Goal: Task Accomplishment & Management: Complete application form

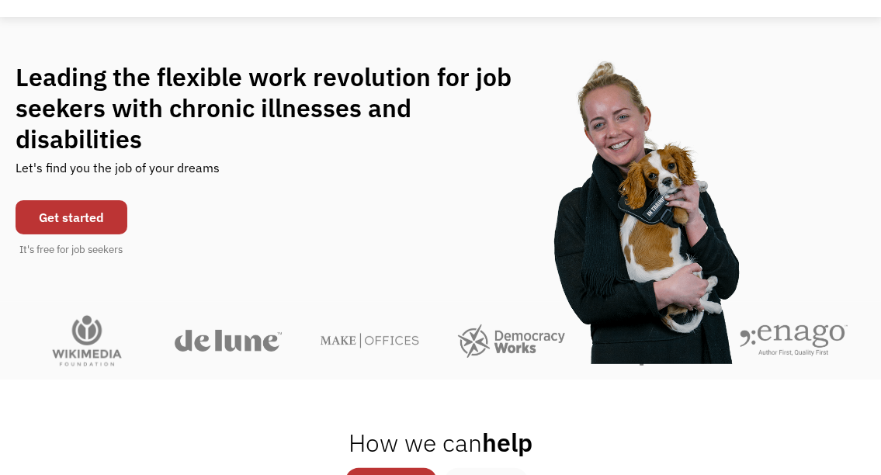
scroll to position [93, 0]
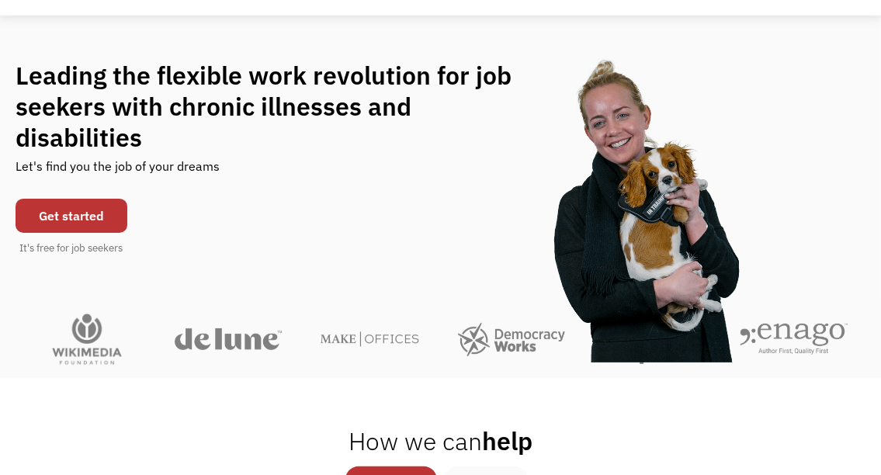
click at [92, 214] on link "Get started" at bounding box center [72, 216] width 112 height 34
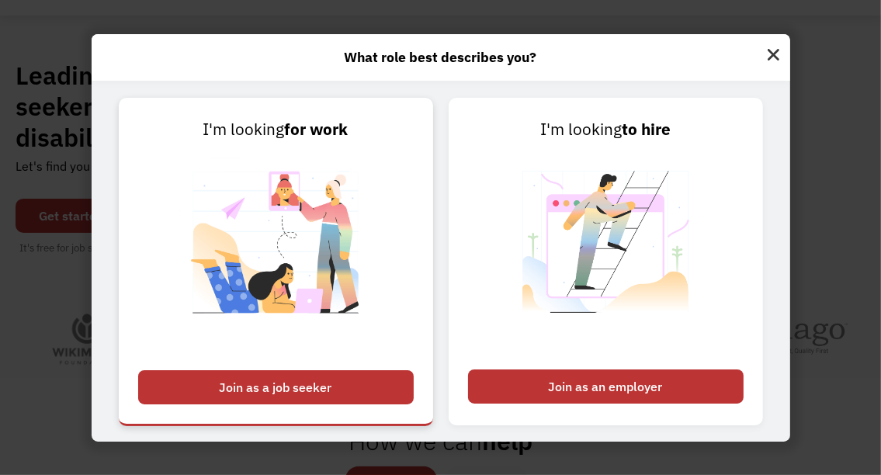
click at [310, 373] on div "Join as a job seeker" at bounding box center [276, 387] width 276 height 34
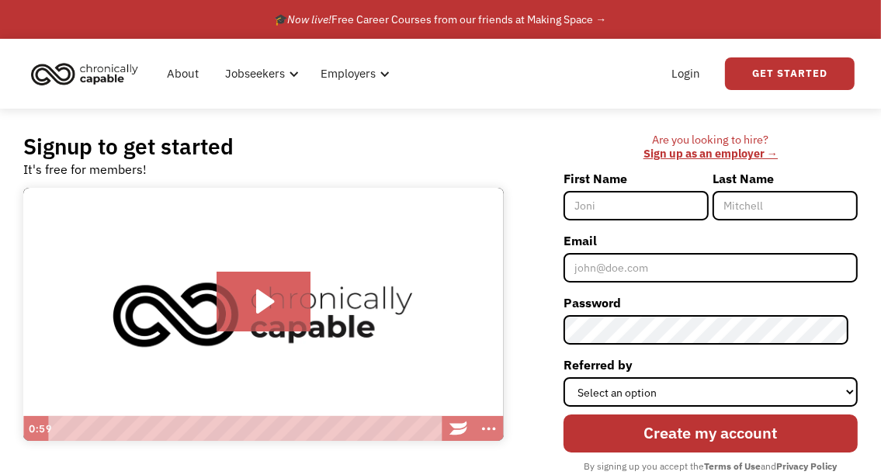
click at [870, 464] on div at bounding box center [870, 464] width 0 height 0
click at [712, 227] on div "First Name" at bounding box center [638, 197] width 149 height 62
click at [657, 204] on input "First Name" at bounding box center [636, 206] width 145 height 30
type input "Ryley"
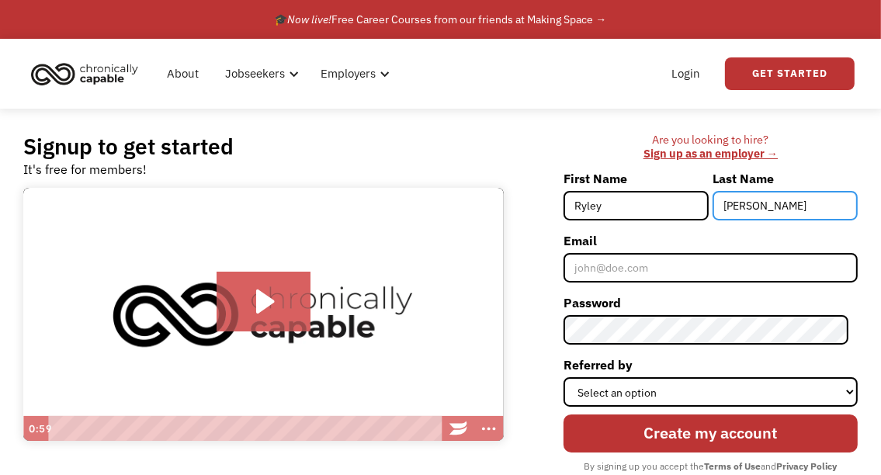
type input "lazeration"
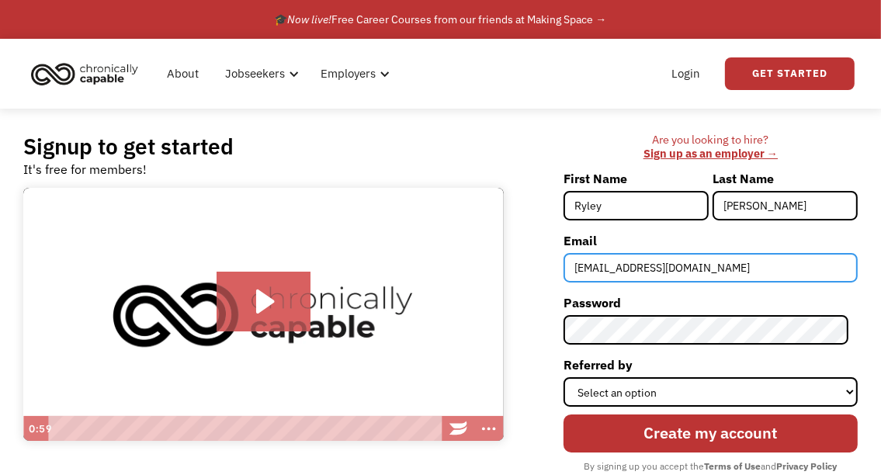
type input "lazerry0328@gmail.com"
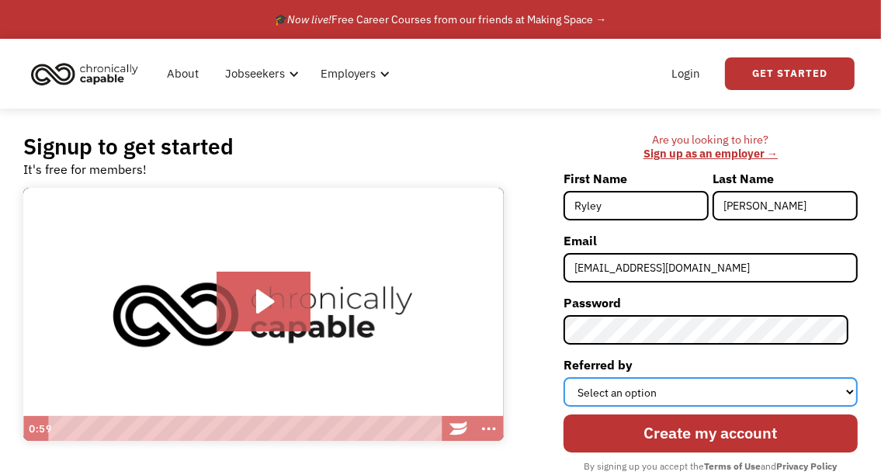
click at [669, 387] on select "Select an option Instagram Facebook Twitter Search Engine News Article Word of …" at bounding box center [711, 392] width 294 height 30
select select "Search Engine"
click at [573, 377] on select "Select an option Instagram Facebook Twitter Search Engine News Article Word of …" at bounding box center [711, 392] width 294 height 30
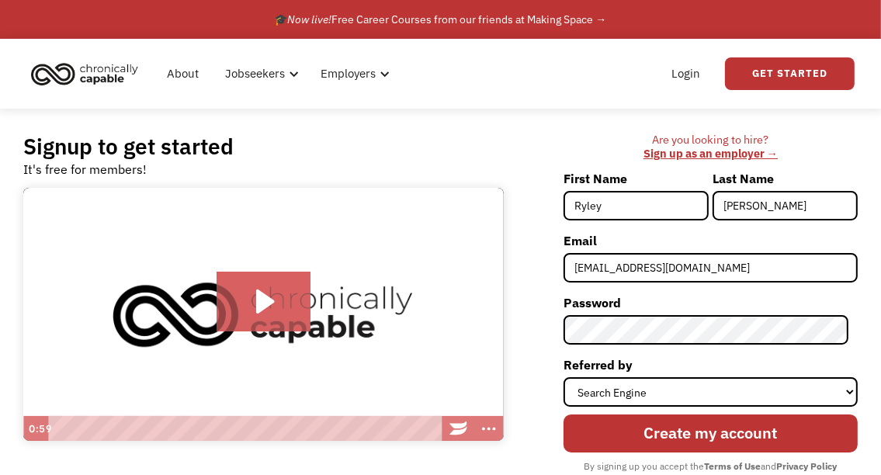
click at [547, 360] on div "Are you looking to hire? ‍ Sign up as an employer → First Name Ryley Last Name …" at bounding box center [689, 324] width 339 height 382
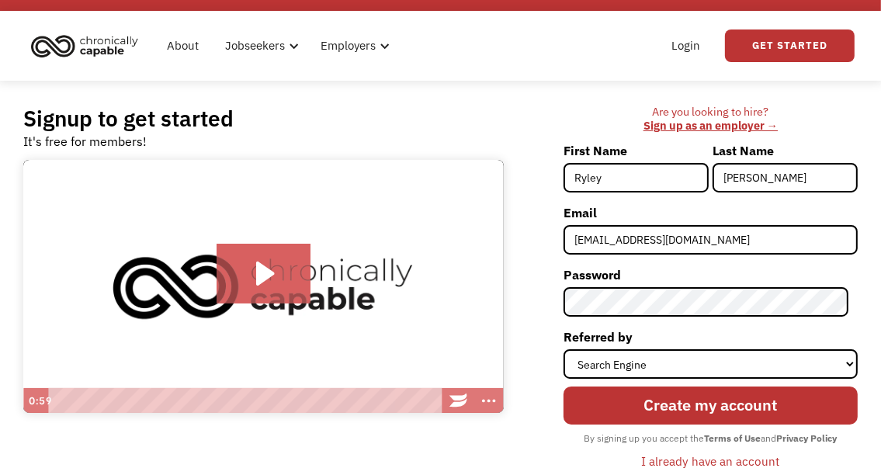
scroll to position [31, 0]
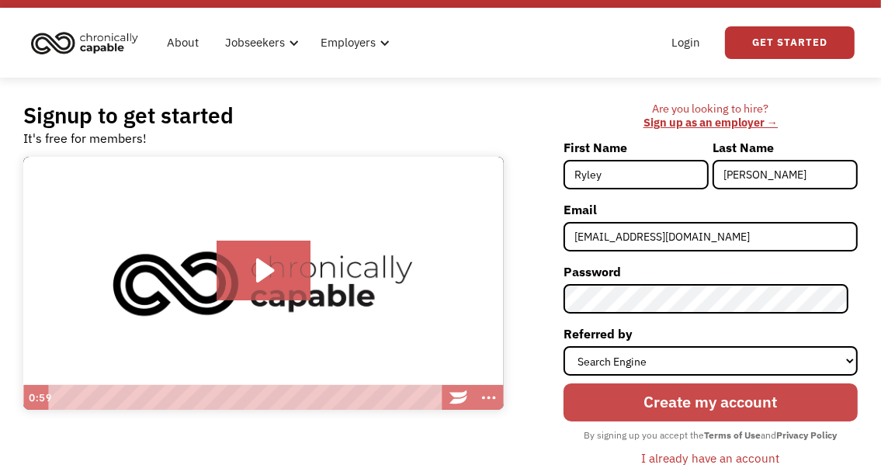
click at [625, 406] on input "Create my account" at bounding box center [711, 402] width 294 height 37
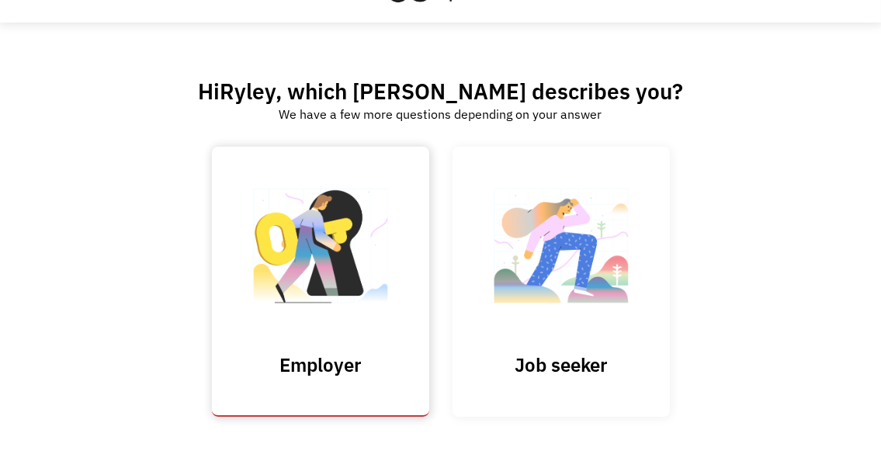
scroll to position [62, 0]
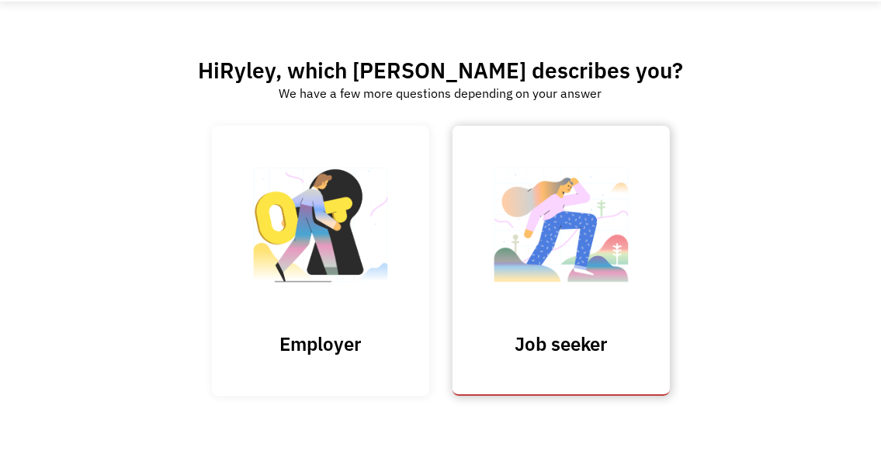
click at [533, 242] on img at bounding box center [561, 232] width 155 height 151
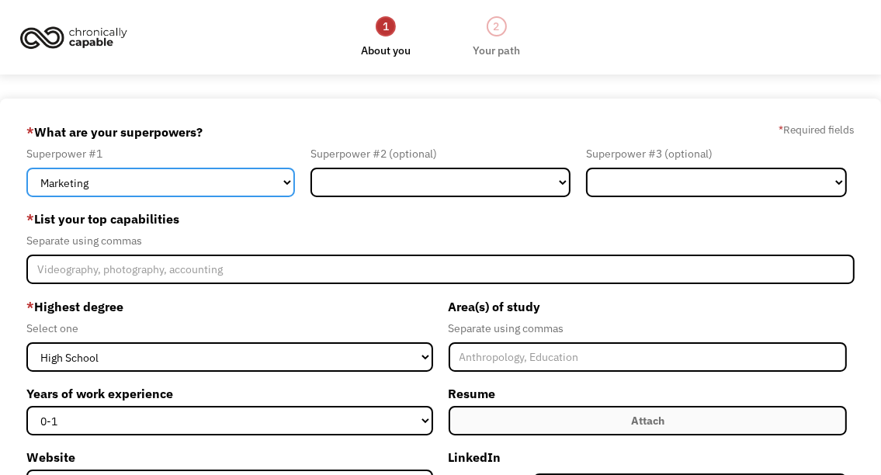
click at [169, 191] on select "Marketing Human Resources Finance Technology Operations Sales Industrial & Manu…" at bounding box center [160, 183] width 269 height 30
select select "Operations"
click at [26, 168] on select "Marketing Human Resources Finance Technology Operations Sales Industrial & Manu…" at bounding box center [160, 183] width 269 height 30
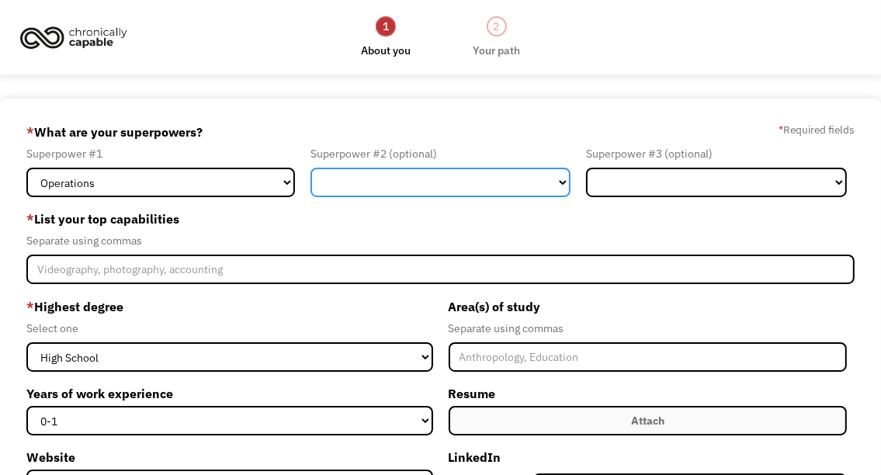
click at [370, 192] on select "Marketing Human Resources Finance Technology Operations Sales Industrial & Manu…" at bounding box center [441, 183] width 261 height 30
select select "Administration"
click at [311, 168] on select "Marketing Human Resources Finance Technology Operations Sales Industrial & Manu…" at bounding box center [441, 183] width 261 height 30
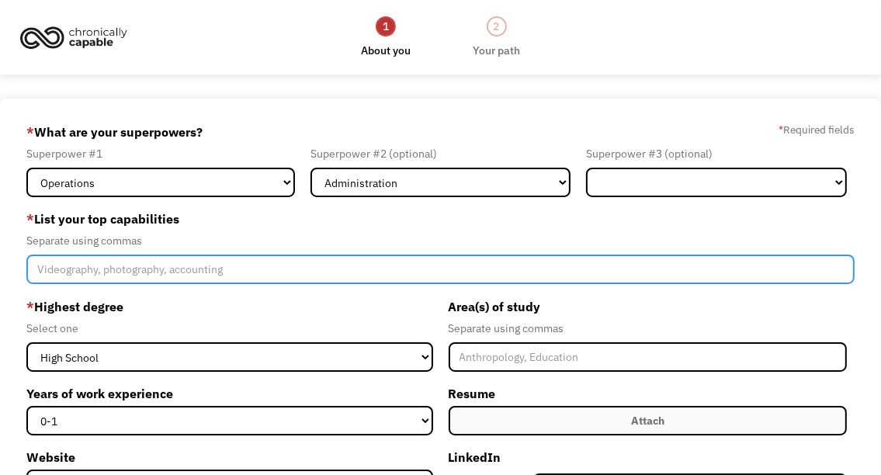
click at [170, 274] on input "Member-Create-Step1" at bounding box center [440, 270] width 829 height 30
type input "not sure"
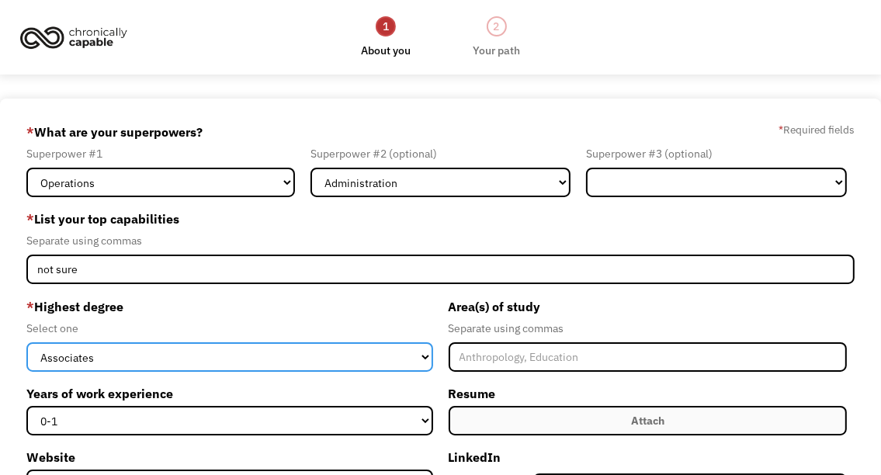
select select "high school"
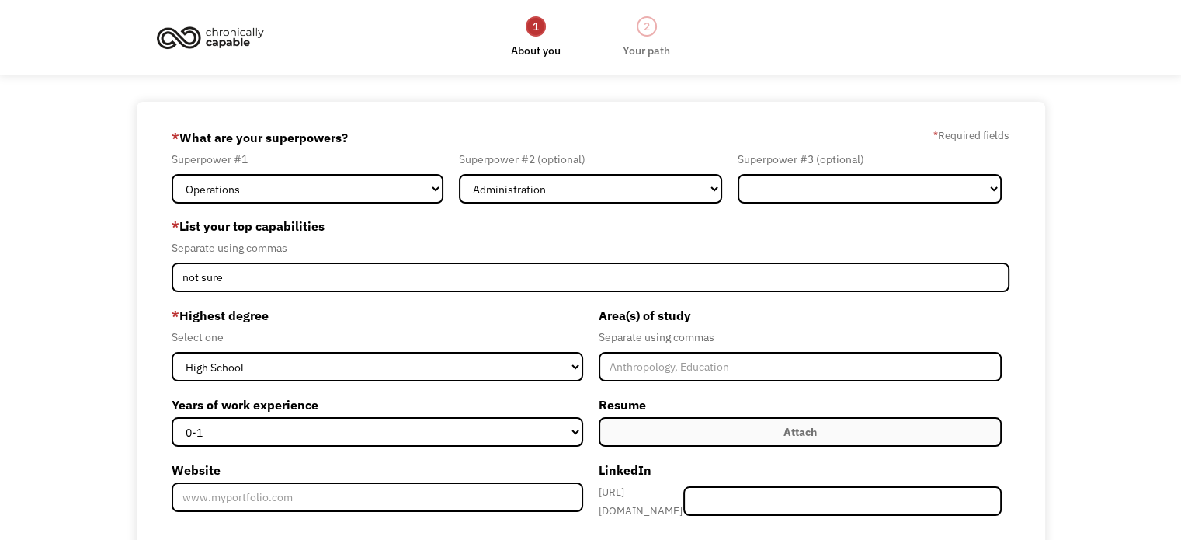
click at [61, 399] on div "68998c876b11c8220918f4a9 lazerry0328@gmail.com Ryley lazeration Search Engine *…" at bounding box center [590, 431] width 1181 height 659
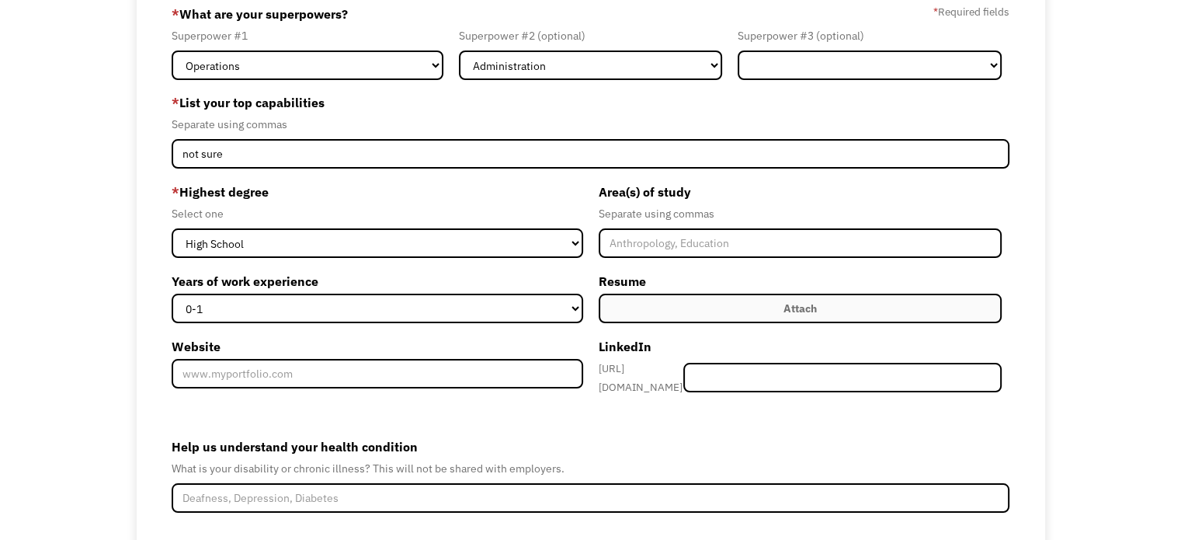
scroll to position [124, 0]
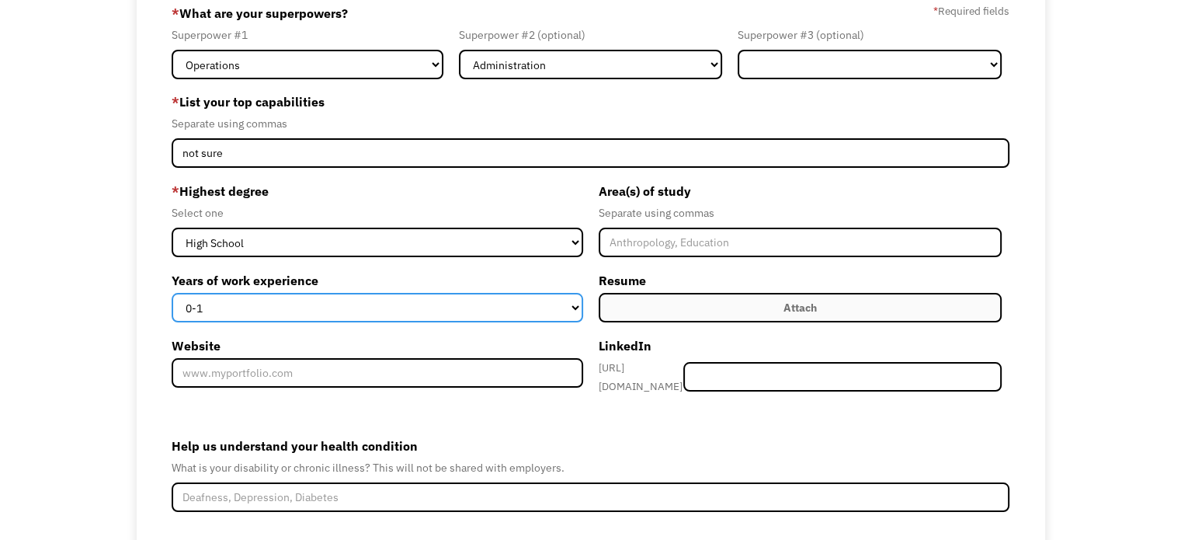
click at [321, 303] on select "0-1 2-4 5-10 11-15 15+" at bounding box center [377, 308] width 411 height 30
select select "15+"
click at [172, 293] on select "0-1 2-4 5-10 11-15 15+" at bounding box center [377, 308] width 411 height 30
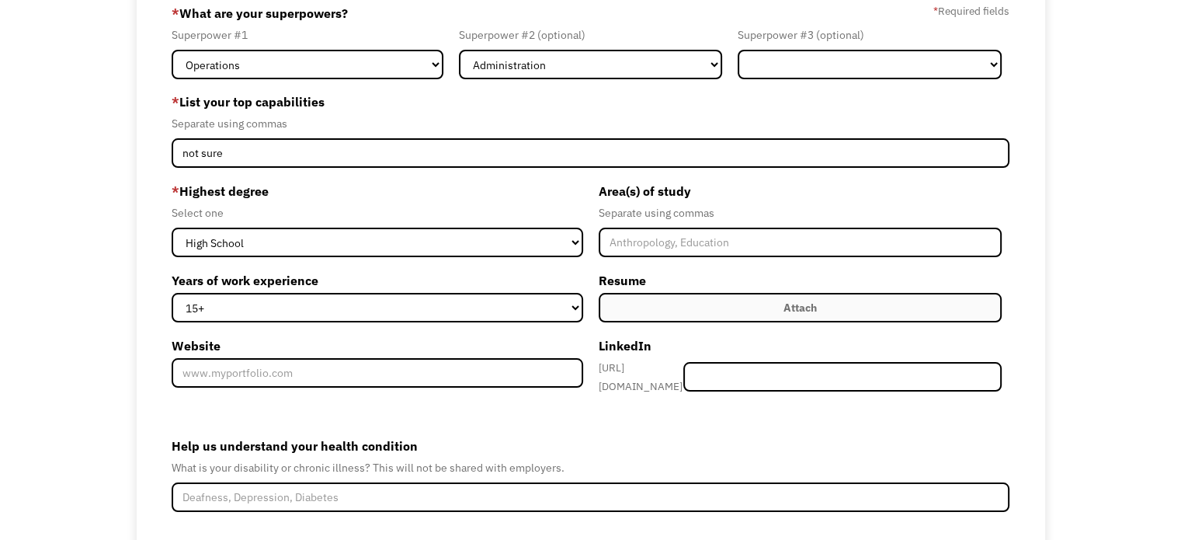
click at [452, 397] on div "* Highest degree Select one High School Associates Bachelors Master's PhD Years…" at bounding box center [381, 289] width 419 height 220
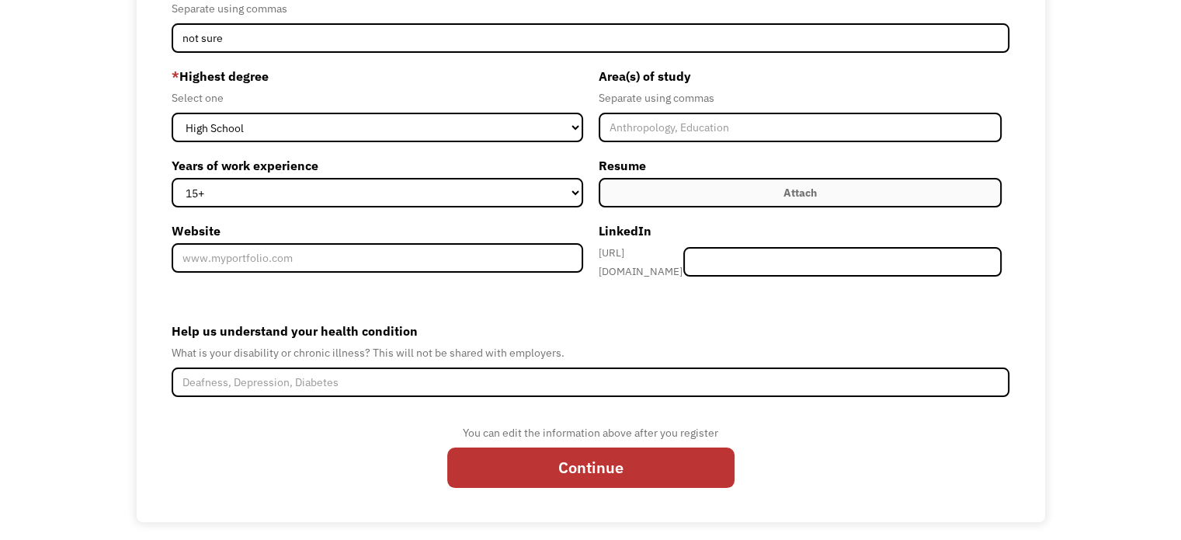
scroll to position [240, 0]
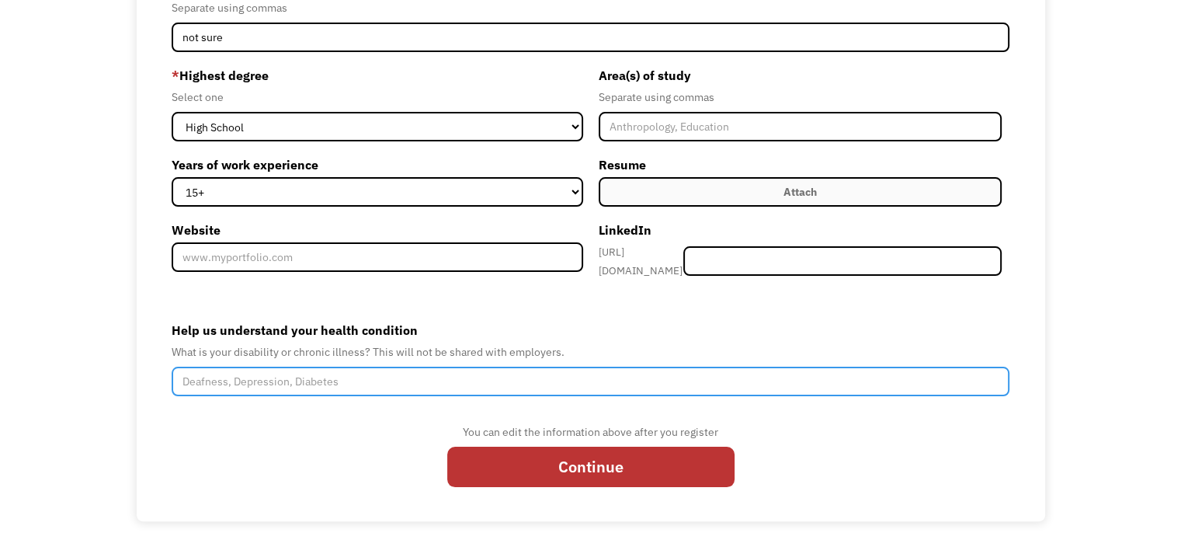
click at [439, 385] on input "Help us understand your health condition" at bounding box center [591, 382] width 838 height 30
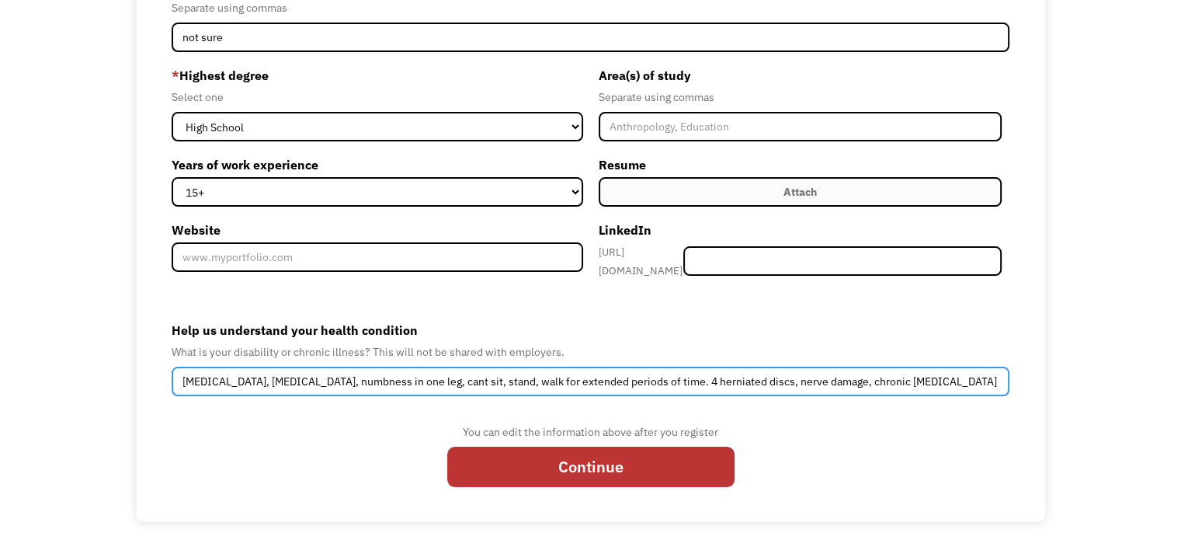
scroll to position [0, 5]
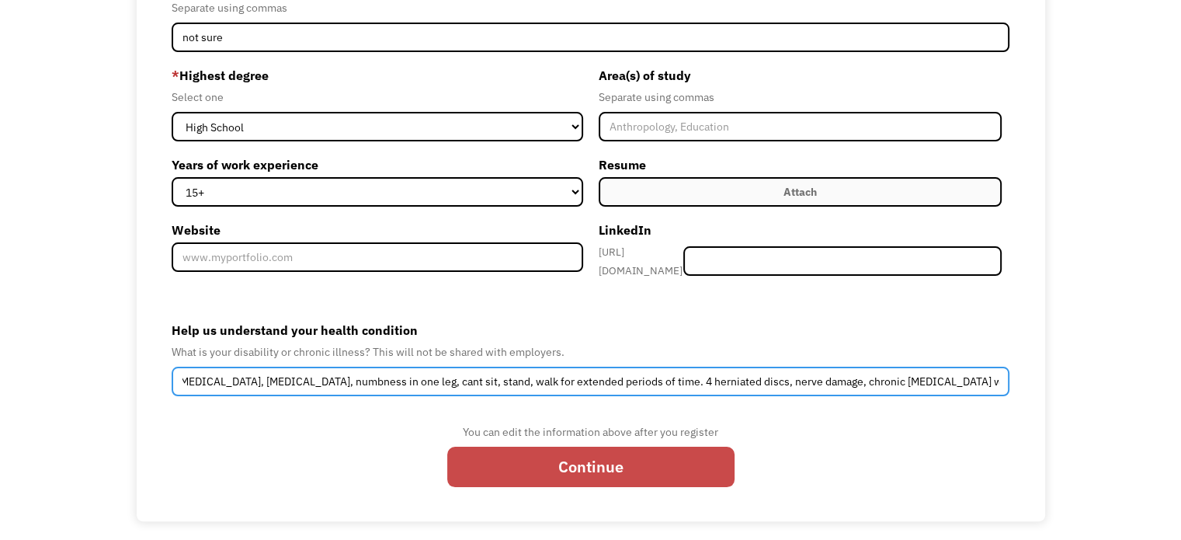
type input "fibromyalgia, chronic pain, numbness in one leg, cant sit, stand, walk for exte…"
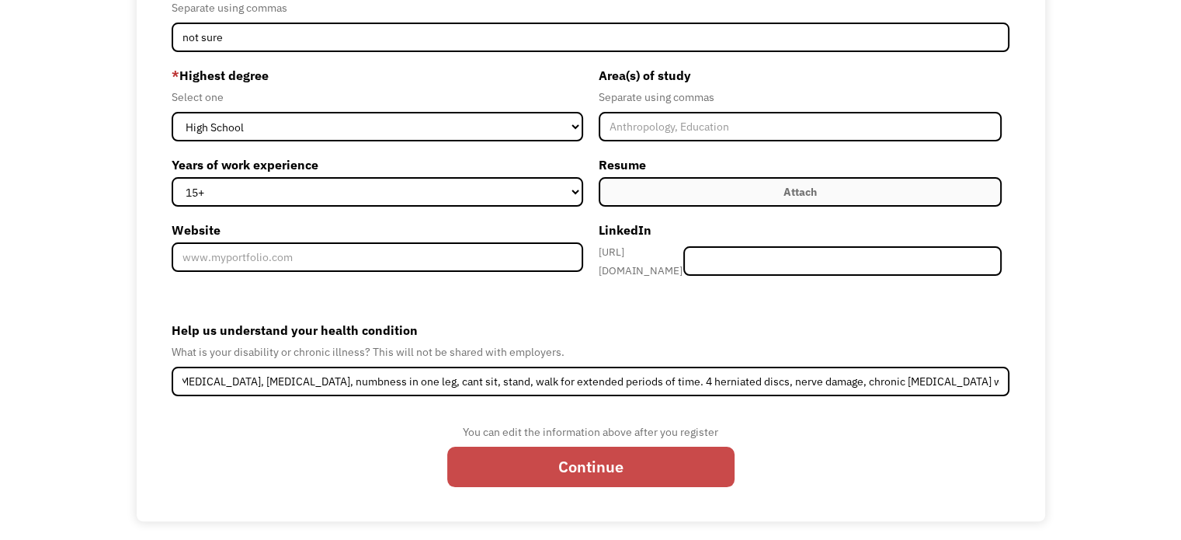
click at [535, 468] on input "Continue" at bounding box center [590, 467] width 287 height 40
type input "Please wait..."
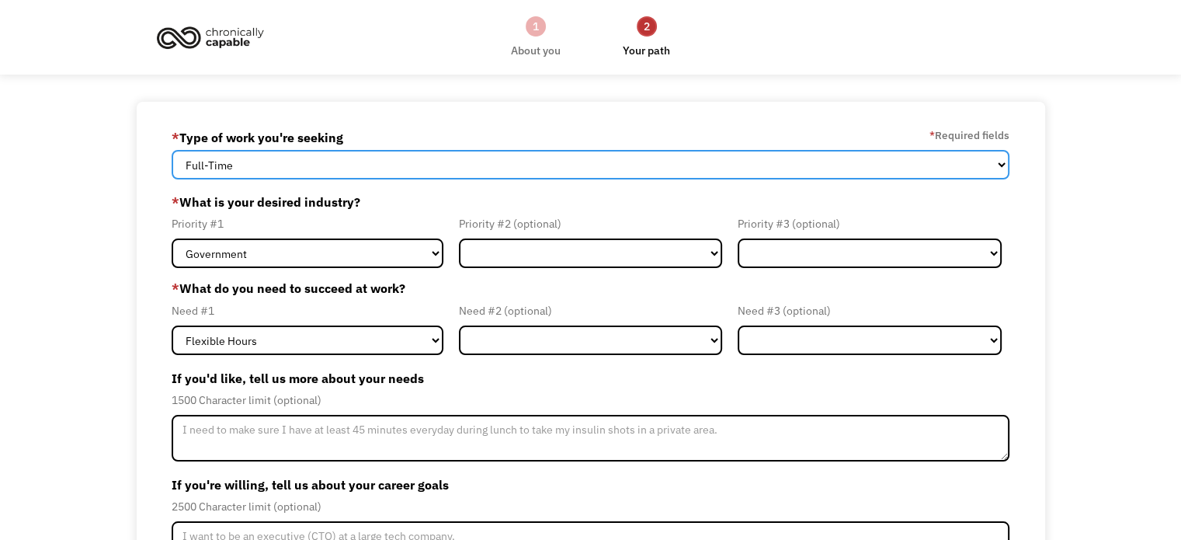
click at [249, 159] on select "Full-Time Part-Time Both Full-Time and Part-Time" at bounding box center [591, 165] width 838 height 30
select select "part-time"
click at [172, 150] on select "Full-Time Part-Time Both Full-Time and Part-Time" at bounding box center [591, 165] width 838 height 30
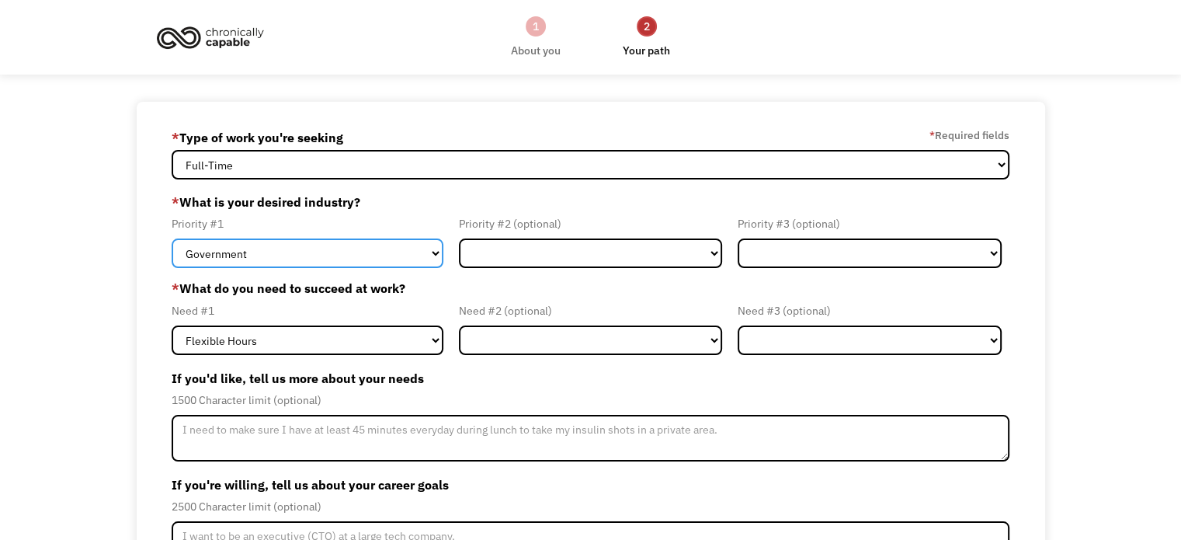
click at [274, 256] on select "Government Finance & Insurance Health & Social Care Tech & Engineering Creative…" at bounding box center [308, 253] width 272 height 30
select select "Other"
click at [172, 238] on select "Government Finance & Insurance Health & Social Care Tech & Engineering Creative…" at bounding box center [308, 253] width 272 height 30
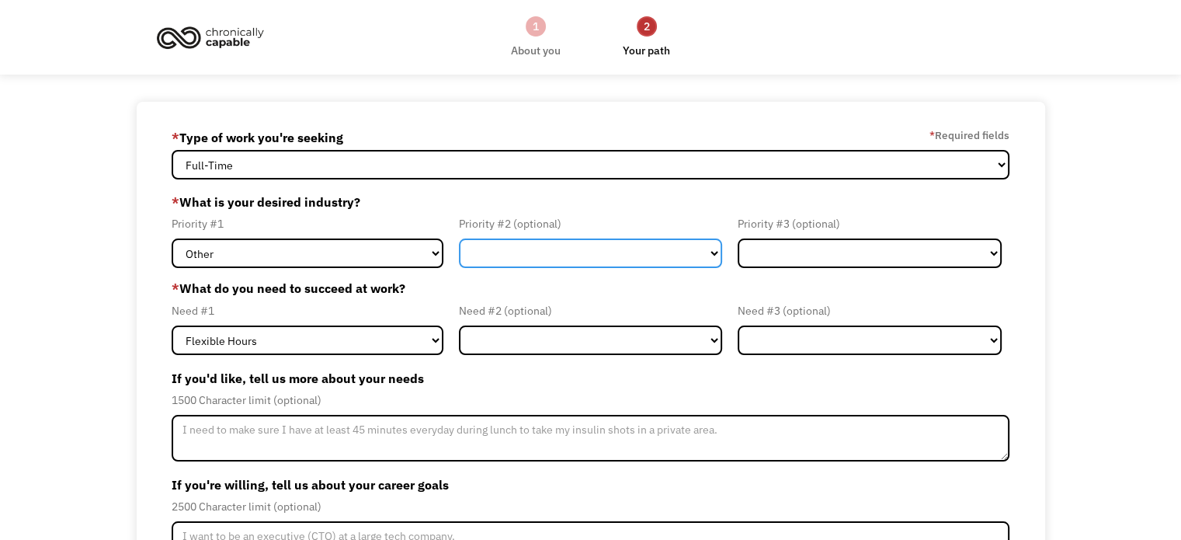
click at [518, 251] on select "Government Finance & Insurance Health & Social Care Tech & Engineering Creative…" at bounding box center [591, 253] width 264 height 30
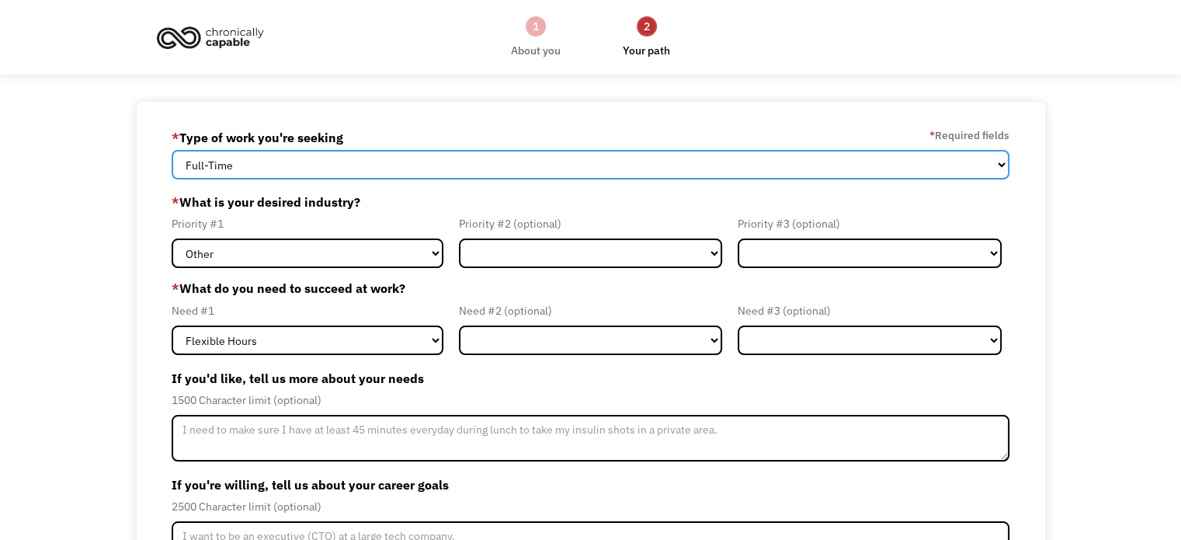
click at [530, 150] on select "Full-Time Part-Time Both Full-Time and Part-Time" at bounding box center [591, 165] width 838 height 30
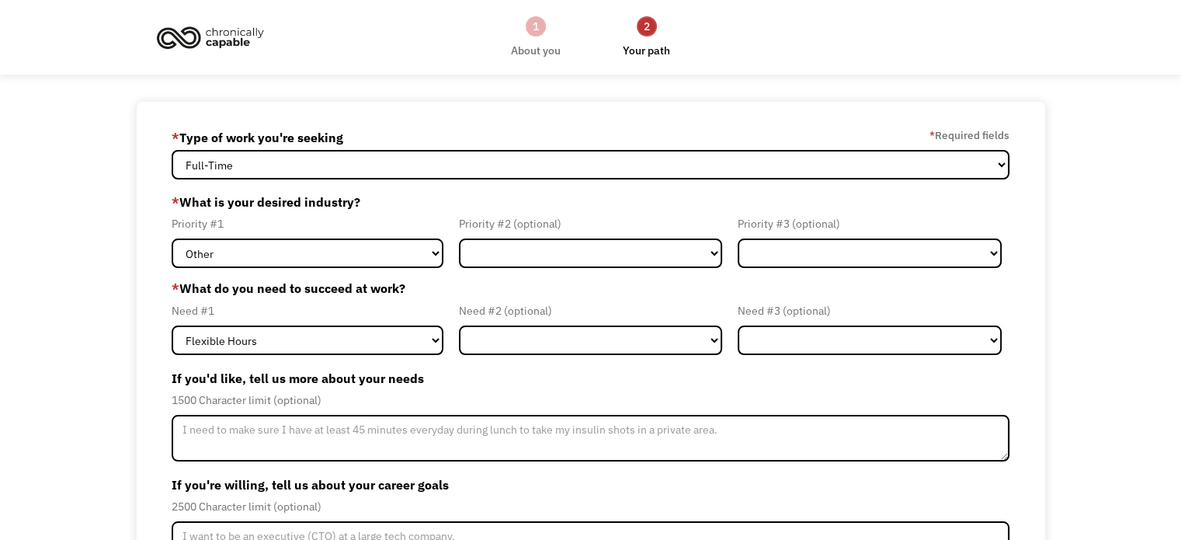
click at [401, 282] on label "* What do you need to succeed at work?" at bounding box center [591, 288] width 838 height 19
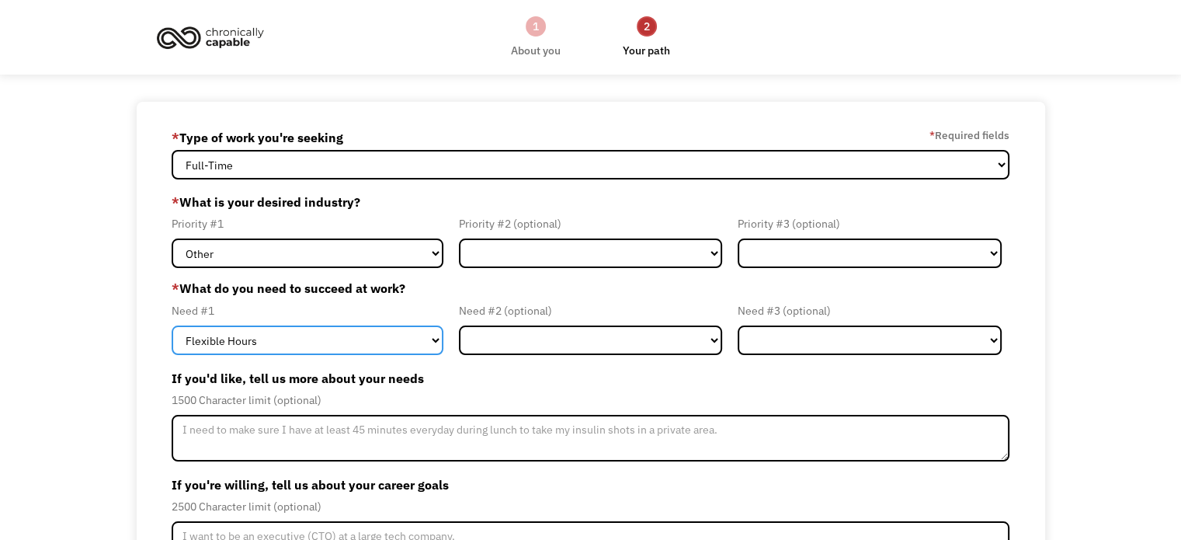
click at [390, 335] on select "Flexible Hours Remote Work Service Animal On-site Accommodations Visual Support…" at bounding box center [308, 340] width 272 height 30
select select "Remote Work"
click at [172, 325] on select "Flexible Hours Remote Work Service Animal On-site Accommodations Visual Support…" at bounding box center [308, 340] width 272 height 30
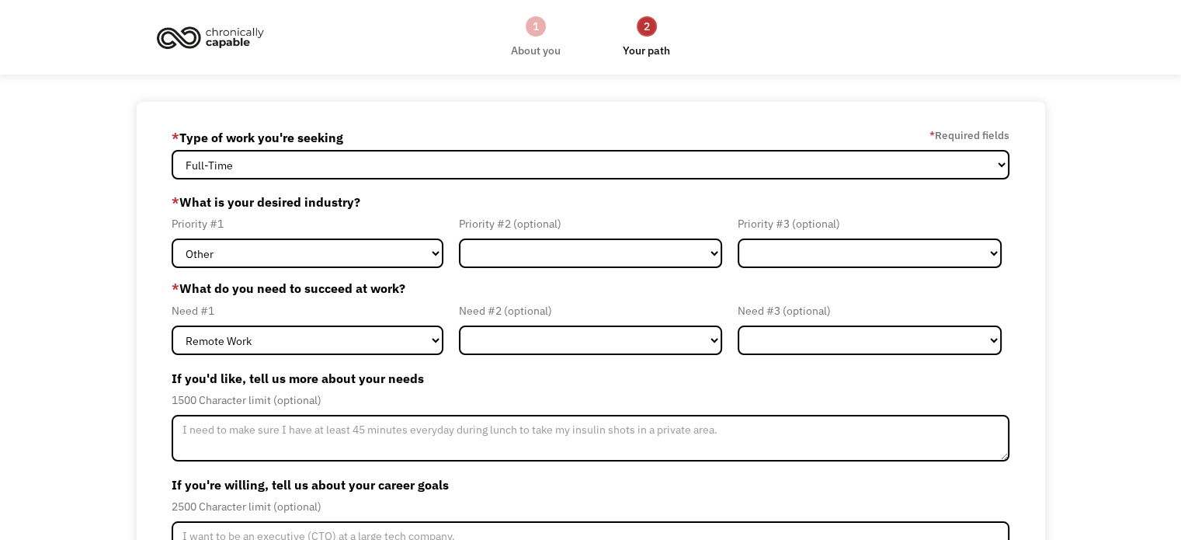
click at [497, 359] on form "68998c876b11c8220918f4a9 lazerry0328@gmail.com Ryley lazeration * Type of work …" at bounding box center [591, 397] width 838 height 545
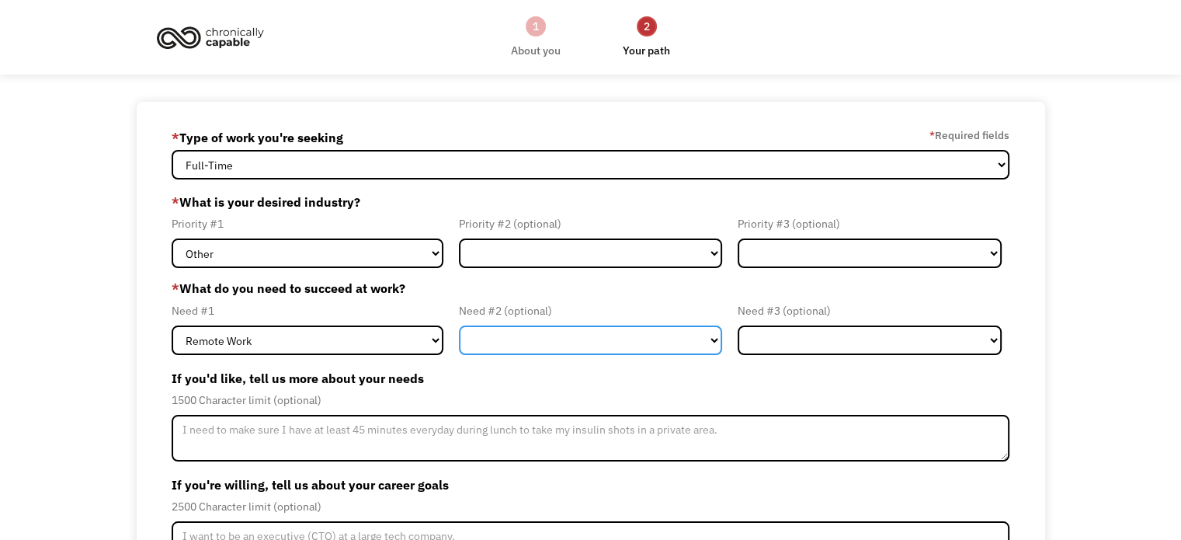
click at [497, 353] on select "Flexible Hours Remote Work Service Animal On-site Accommodations Visual Support…" at bounding box center [591, 340] width 264 height 30
select select "Flexible Hours"
click at [459, 325] on select "Flexible Hours Remote Work Service Animal On-site Accommodations Visual Support…" at bounding box center [591, 340] width 264 height 30
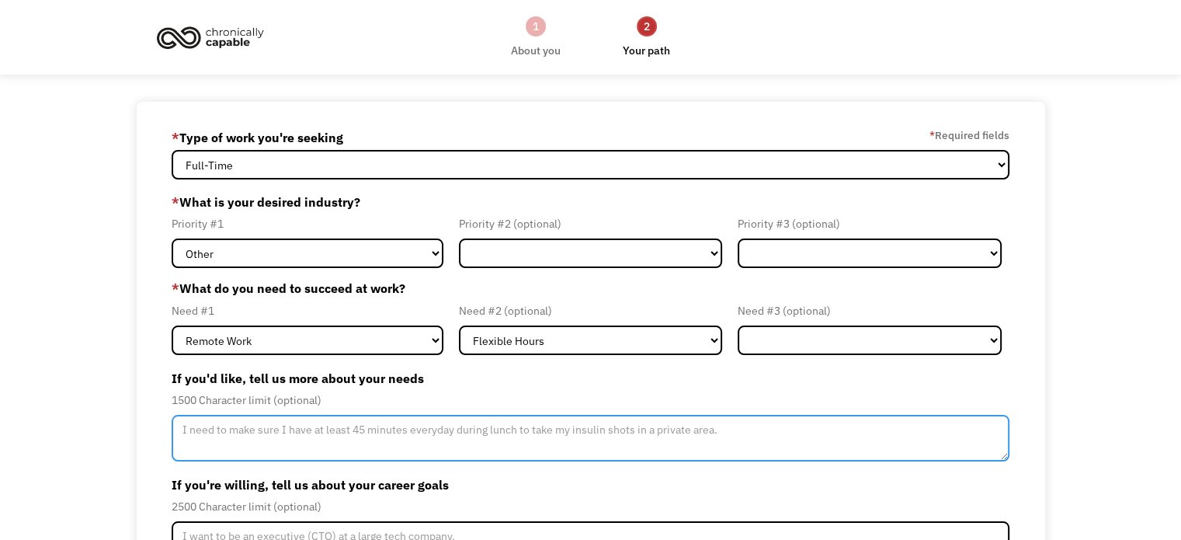
click at [510, 417] on textarea "Member-Update-Form-Step2" at bounding box center [591, 438] width 838 height 47
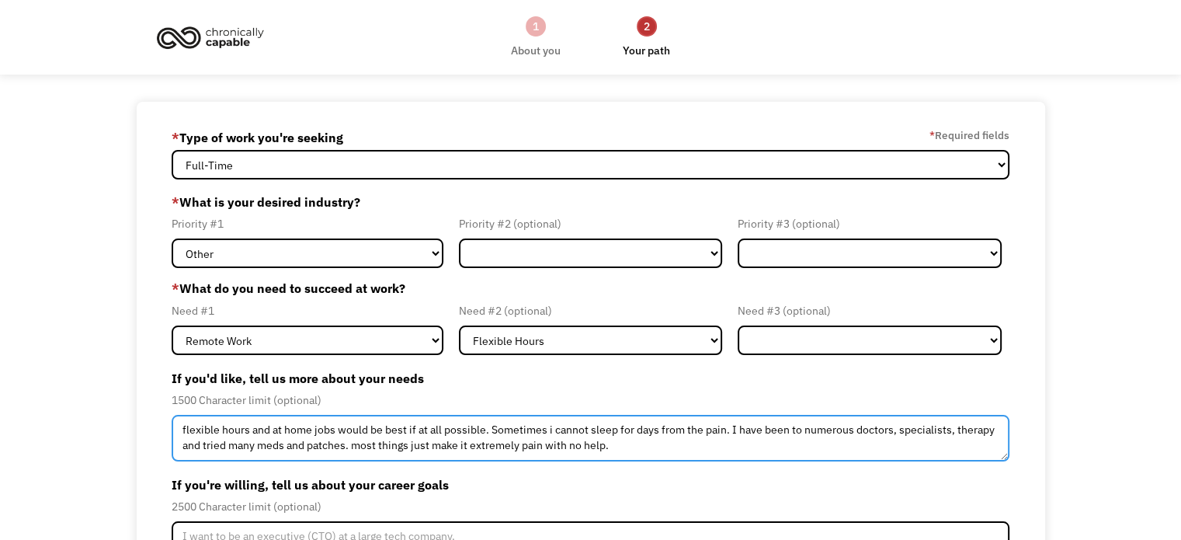
type textarea "flexible hours and at home jobs would be best if at all possible. Sometimes i c…"
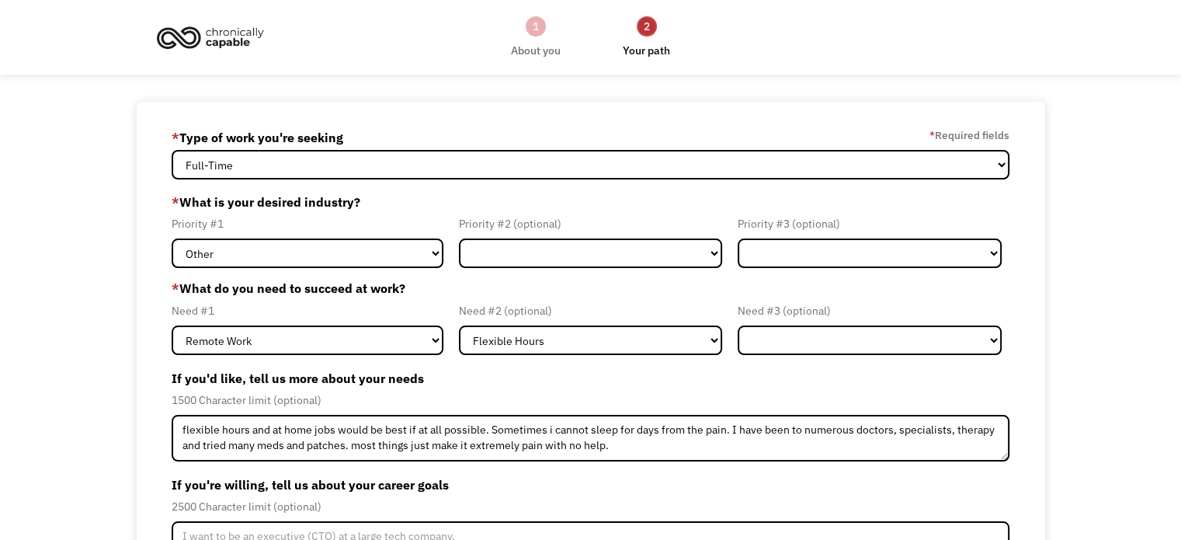
click at [864, 384] on label "If you'd like, tell us more about your needs" at bounding box center [591, 378] width 838 height 25
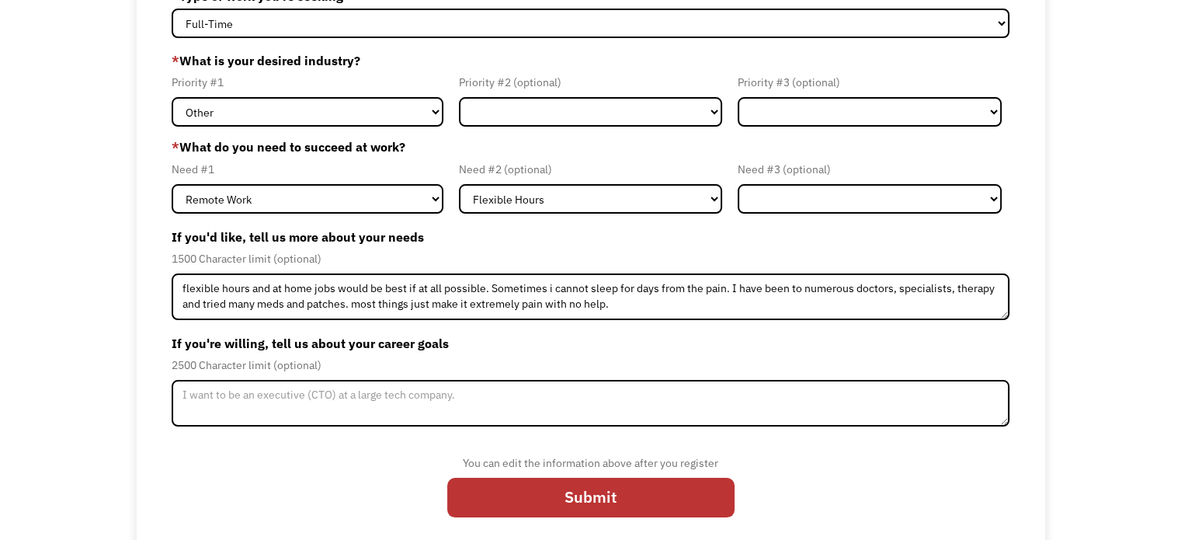
scroll to position [151, 0]
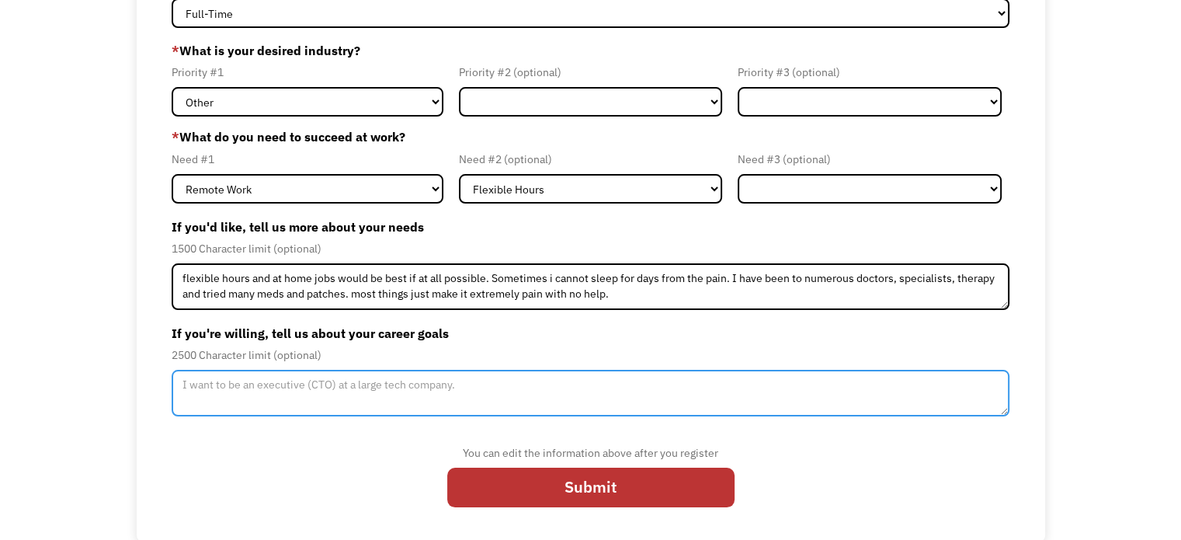
click at [427, 405] on textarea "Member-Update-Form-Step2" at bounding box center [591, 393] width 838 height 47
click at [427, 405] on textarea "i" at bounding box center [591, 393] width 838 height 47
type textarea "i"
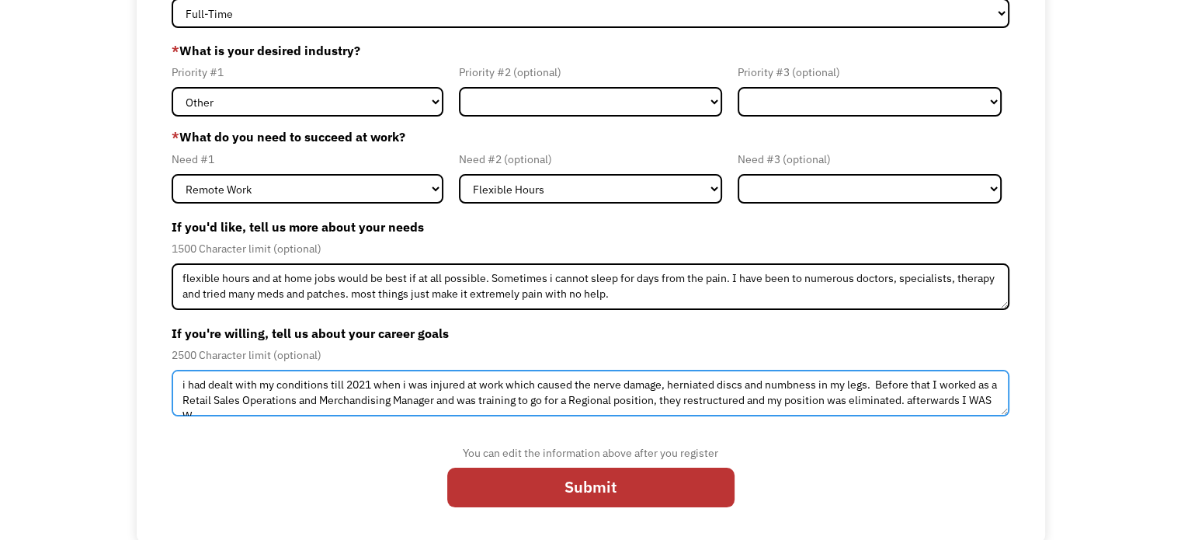
scroll to position [8, 0]
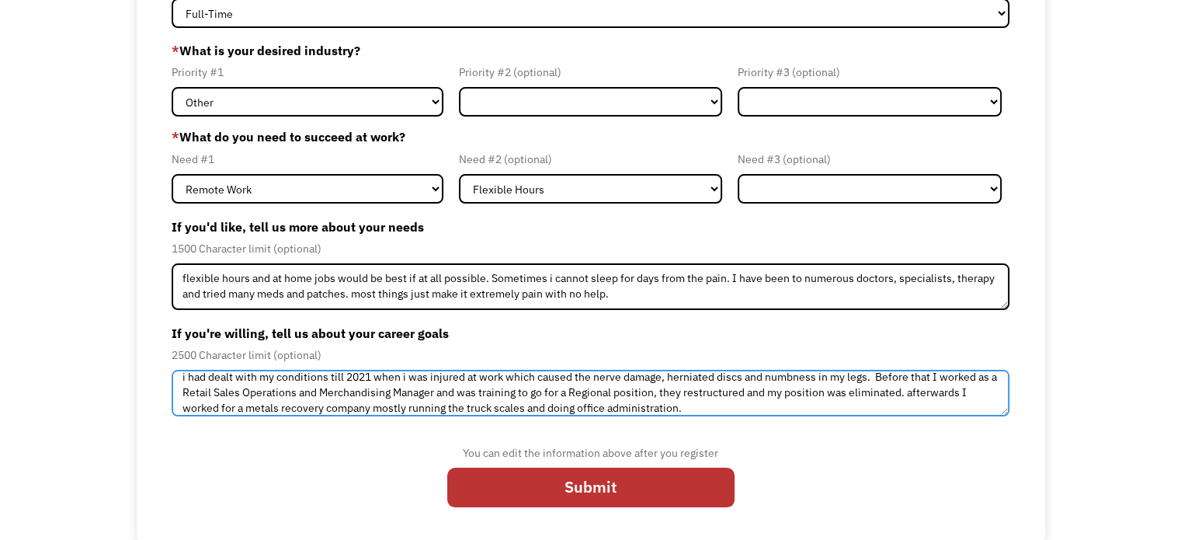
type textarea "i had dealt with my conditions till 2021 when i was injured at work which cause…"
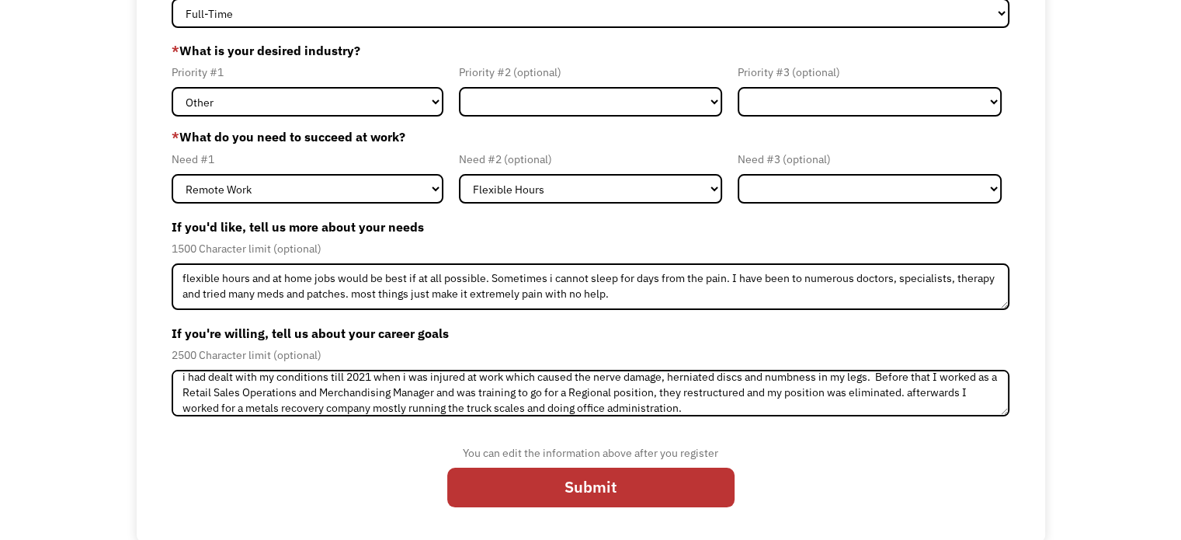
click at [824, 437] on div "You can edit the information above after you register Submit" at bounding box center [591, 472] width 838 height 91
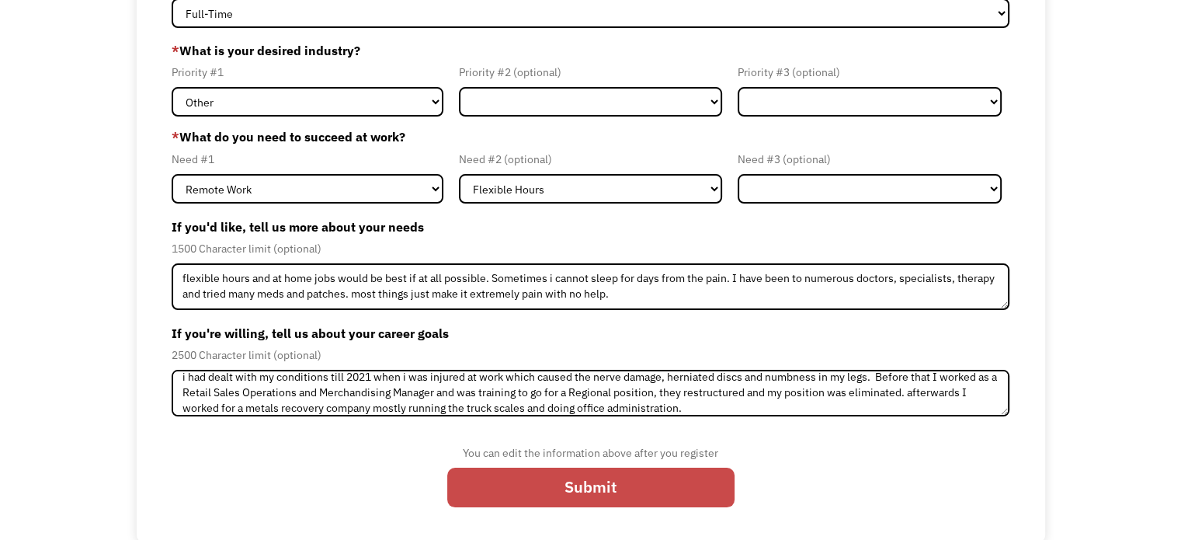
click at [687, 484] on input "Submit" at bounding box center [590, 487] width 287 height 40
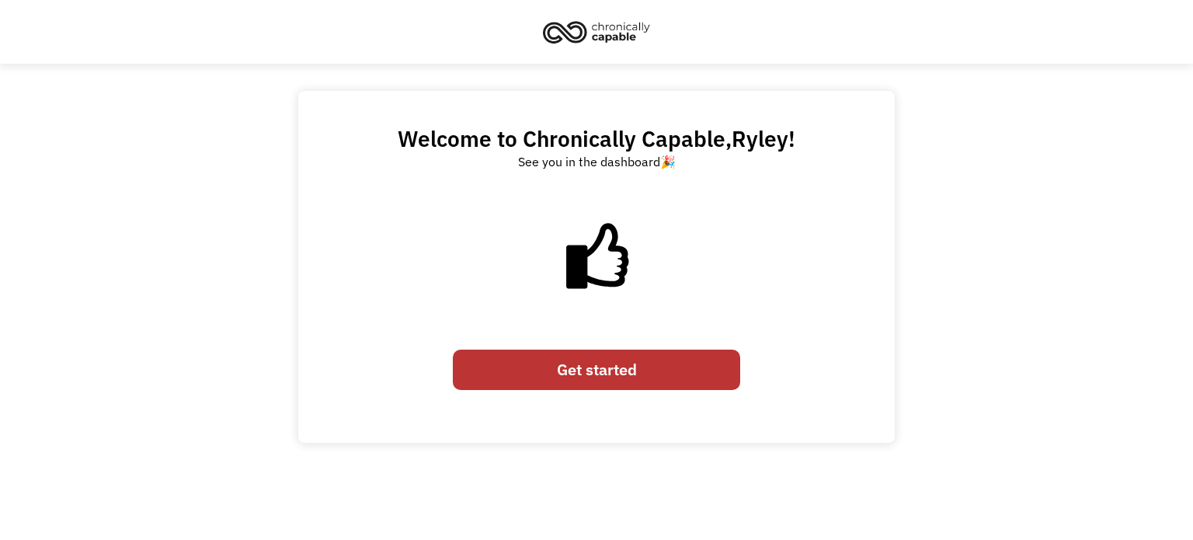
click at [645, 363] on link "Get started" at bounding box center [596, 369] width 287 height 40
click at [622, 365] on link "Get started" at bounding box center [596, 369] width 287 height 40
click at [571, 258] on icon at bounding box center [576, 266] width 21 height 43
click at [613, 394] on div "Get started" at bounding box center [596, 370] width 287 height 56
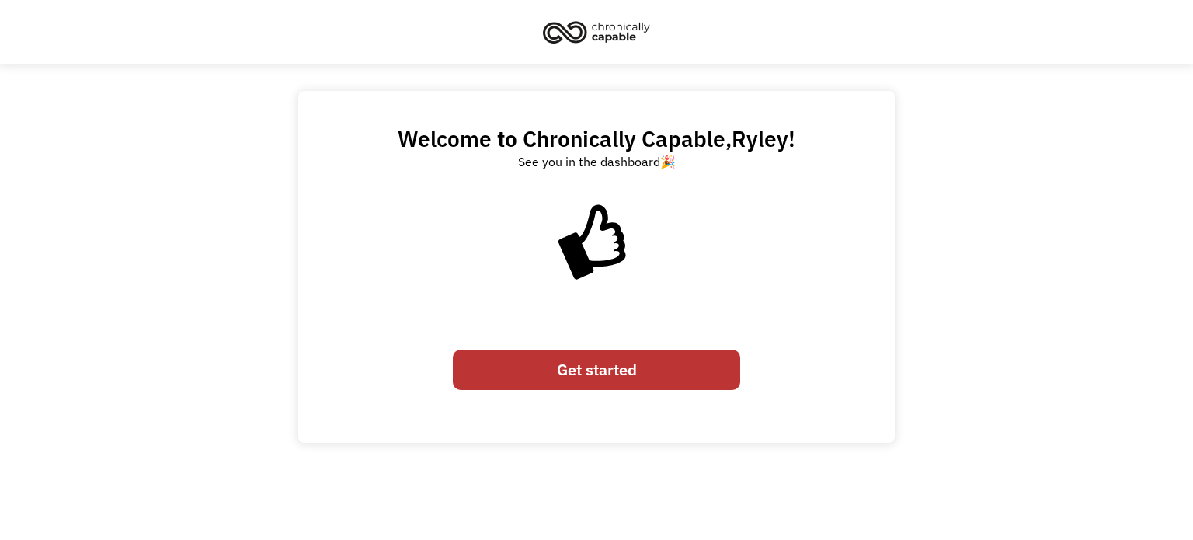
click at [613, 387] on link "Get started" at bounding box center [596, 369] width 287 height 40
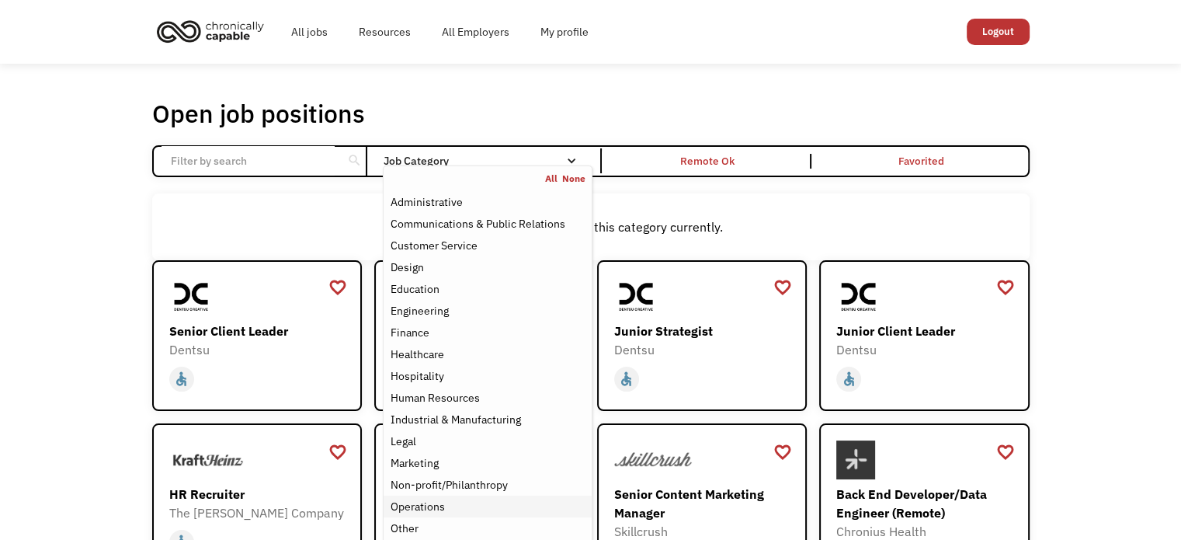
click at [433, 506] on div "Operations" at bounding box center [417, 506] width 54 height 19
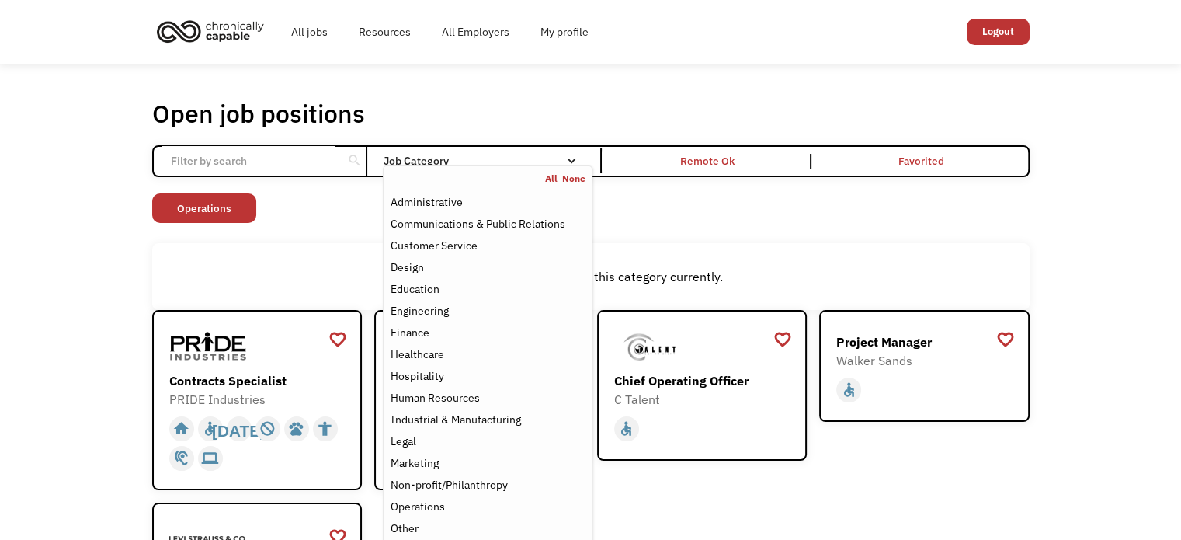
click at [270, 278] on div "There aren't any jobs in this category currently." at bounding box center [591, 276] width 862 height 19
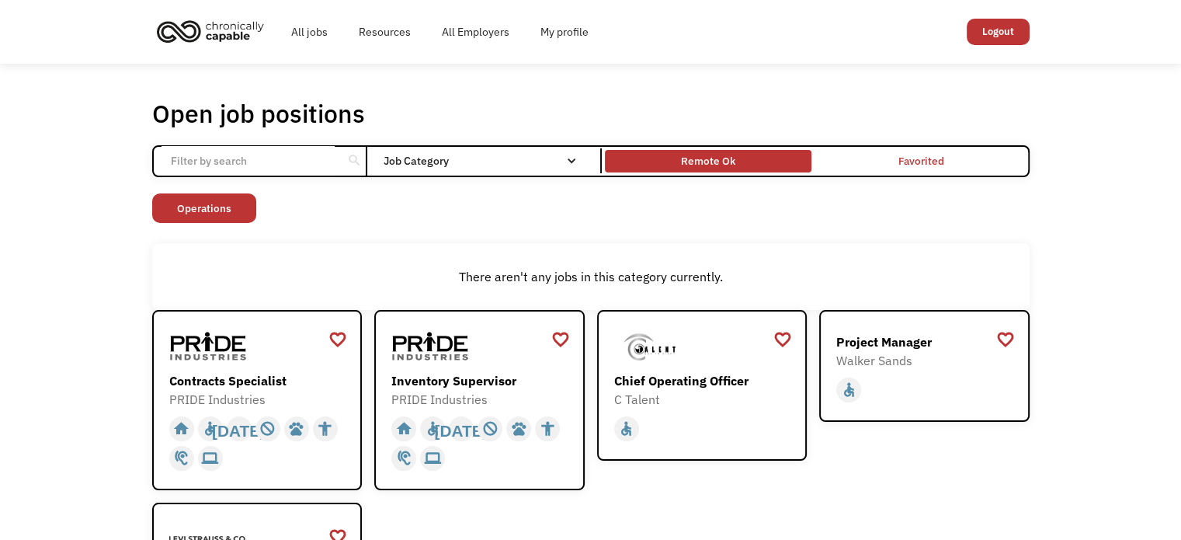
click at [696, 152] on div "Remote Ok" at bounding box center [708, 160] width 54 height 19
